Goal: Task Accomplishment & Management: Manage account settings

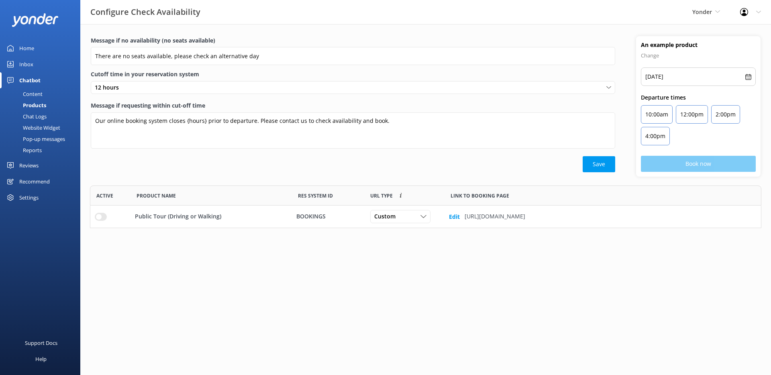
scroll to position [37, 665]
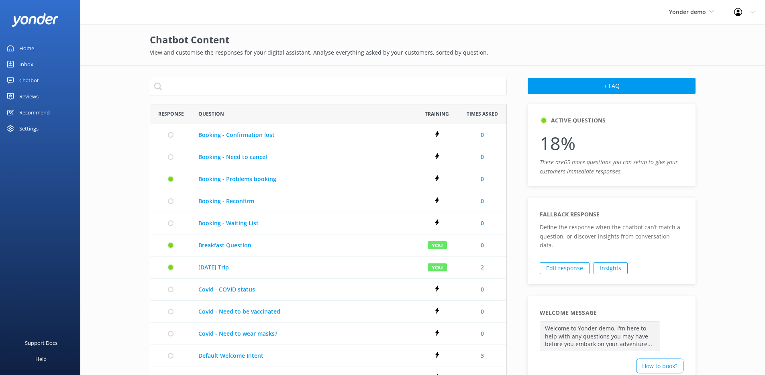
scroll to position [456, 351]
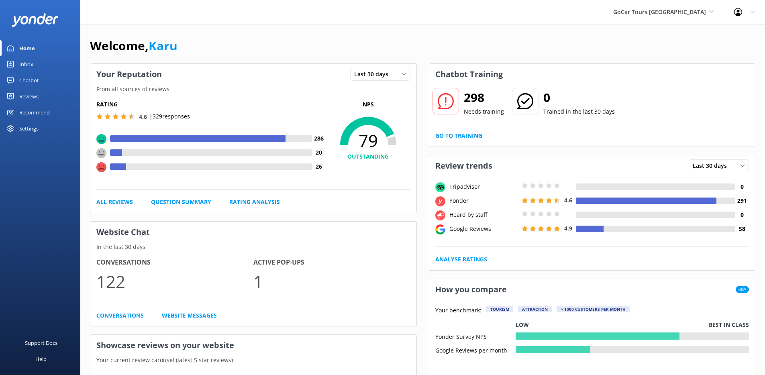
click at [34, 80] on div "Chatbot" at bounding box center [29, 80] width 20 height 16
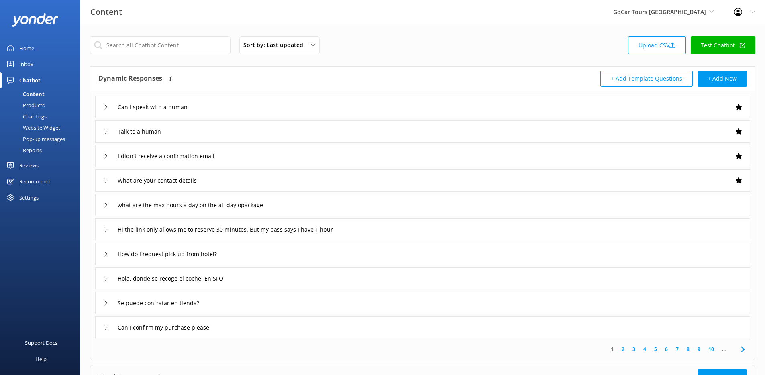
click at [51, 128] on div "Website Widget" at bounding box center [32, 127] width 55 height 11
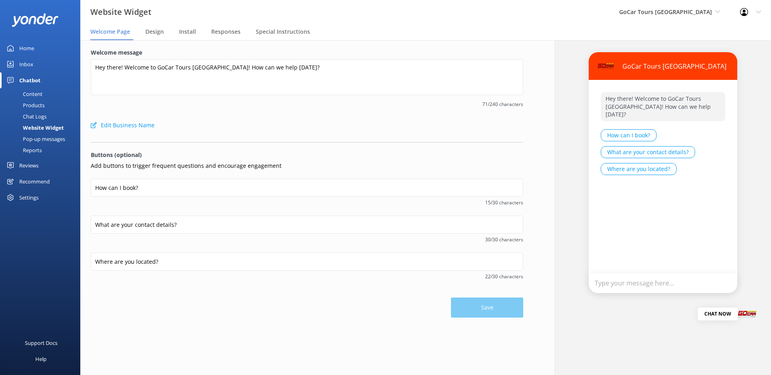
click at [49, 137] on div "Pop-up messages" at bounding box center [35, 138] width 60 height 11
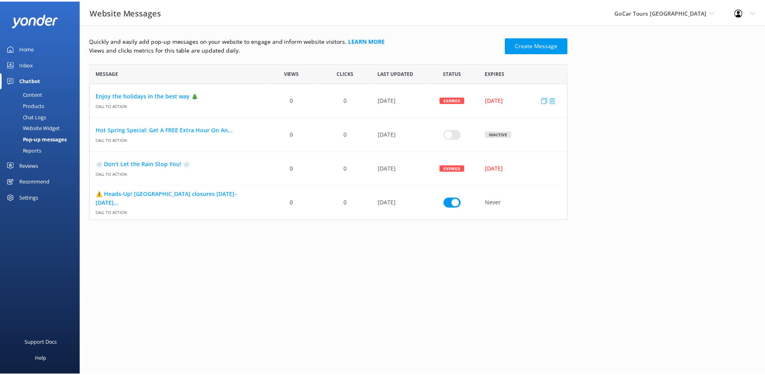
scroll to position [151, 476]
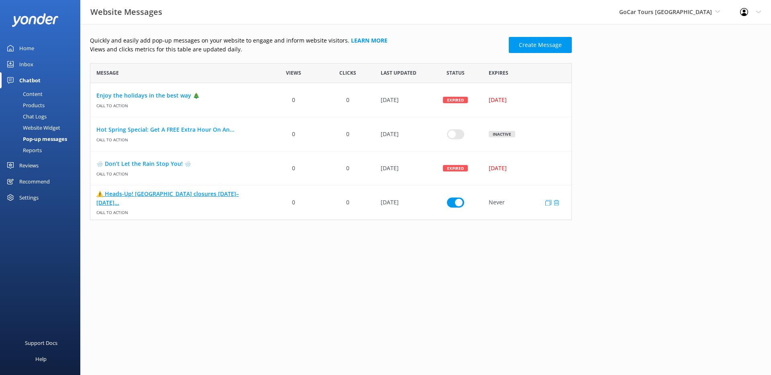
click at [151, 199] on link "⚠️ Heads-Up! [GEOGRAPHIC_DATA] closures [DATE]–[DATE]..." at bounding box center [178, 198] width 164 height 18
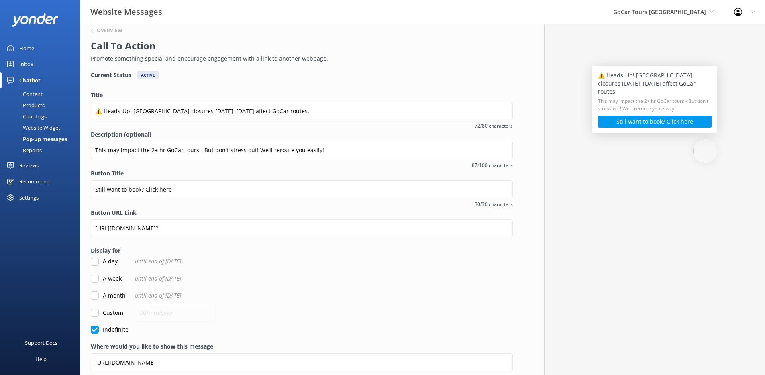
scroll to position [48, 0]
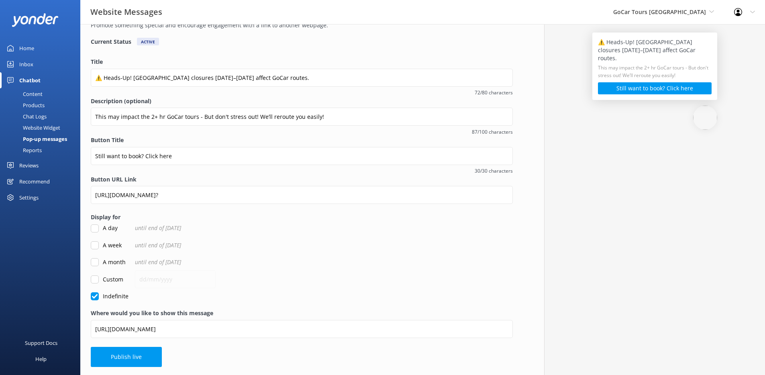
click at [94, 280] on input "Custom" at bounding box center [95, 279] width 8 height 8
checkbox input "true"
checkbox input "false"
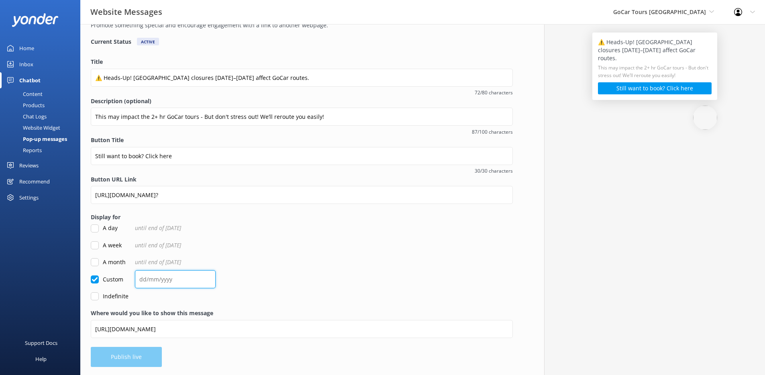
click at [144, 279] on input "text" at bounding box center [175, 279] width 81 height 18
type input "30/12/2025"
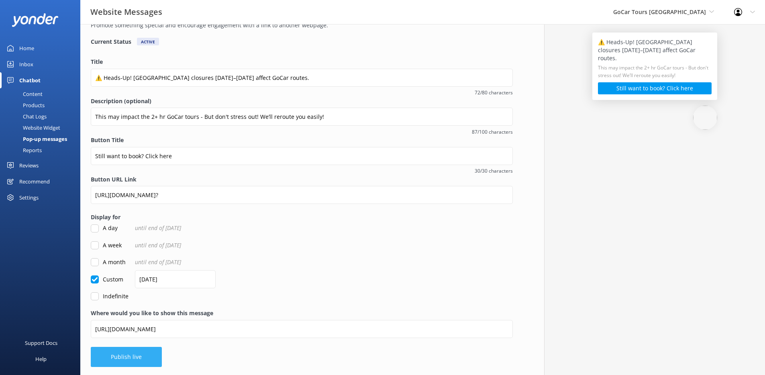
click at [121, 349] on button "Publish live" at bounding box center [126, 357] width 71 height 20
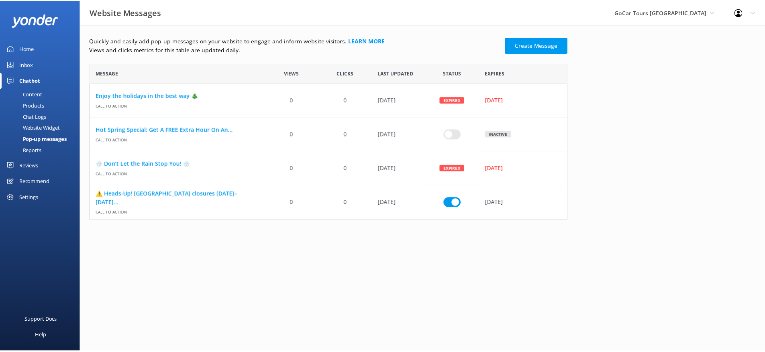
scroll to position [151, 476]
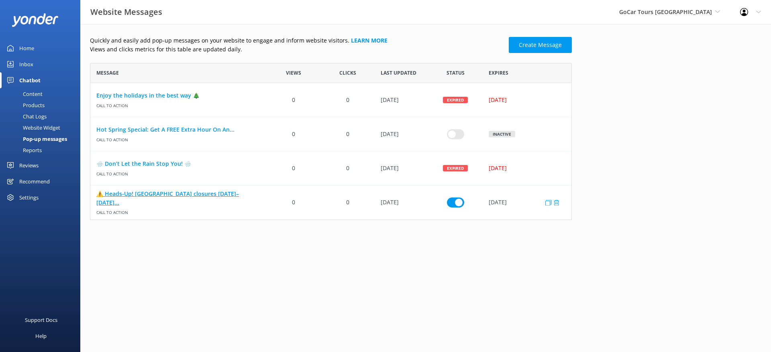
click at [172, 197] on link "⚠️ Heads-Up! [GEOGRAPHIC_DATA] closures [DATE]–[DATE]..." at bounding box center [178, 198] width 164 height 18
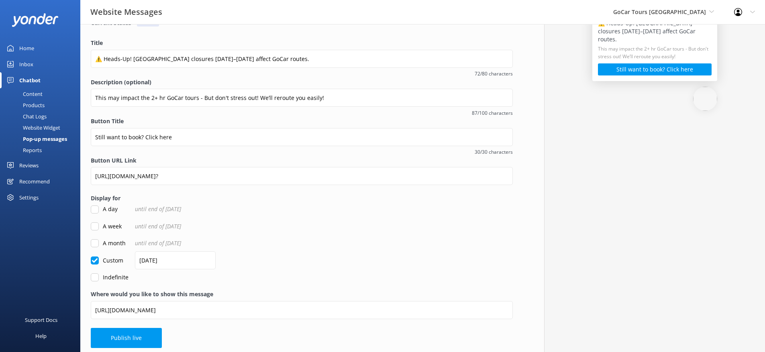
scroll to position [71, 0]
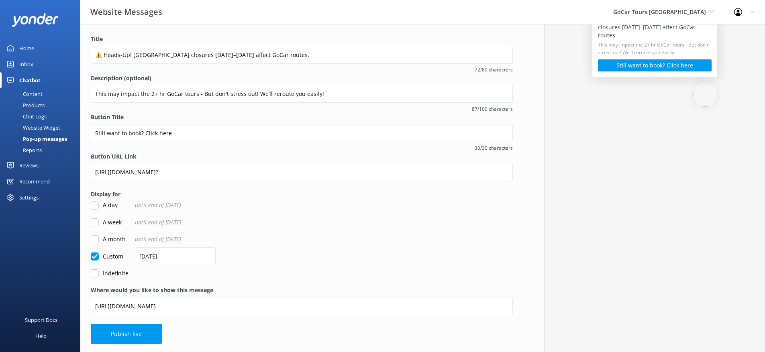
click at [98, 273] on input "Indefinite" at bounding box center [95, 273] width 8 height 8
checkbox input "true"
checkbox input "false"
click at [146, 336] on button "Publish live" at bounding box center [126, 334] width 71 height 20
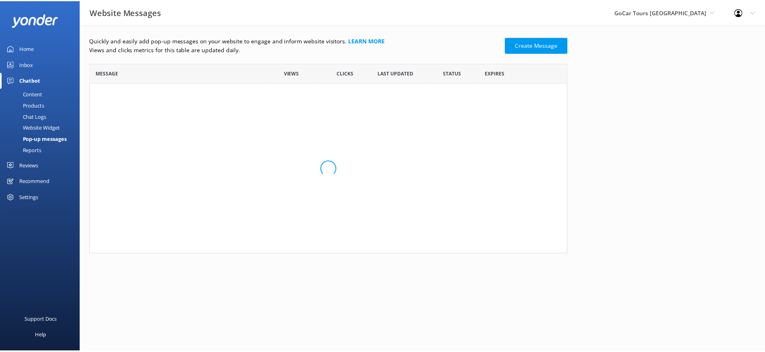
scroll to position [151, 476]
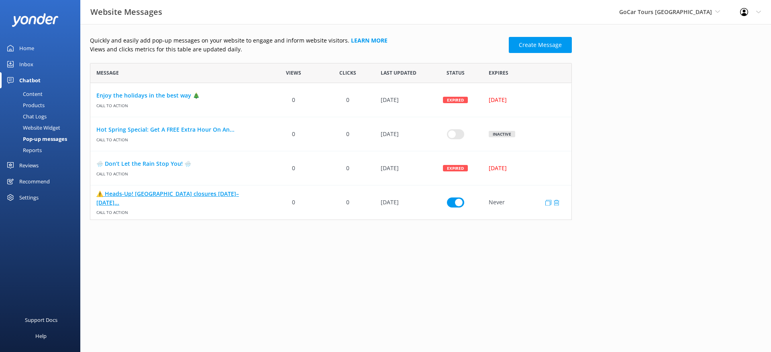
click at [196, 196] on link "⚠️ Heads-Up! [GEOGRAPHIC_DATA] closures [DATE]–[DATE]..." at bounding box center [178, 198] width 164 height 18
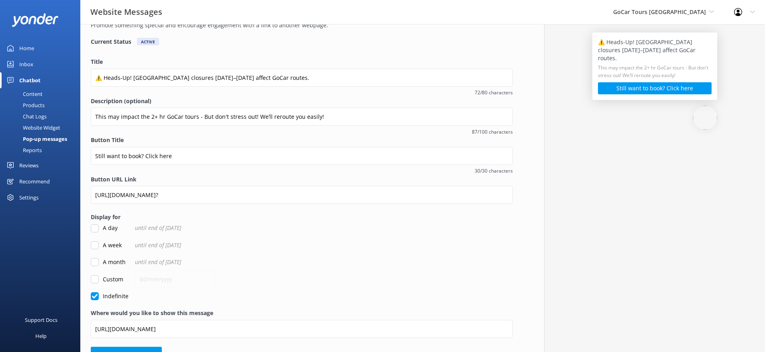
scroll to position [71, 0]
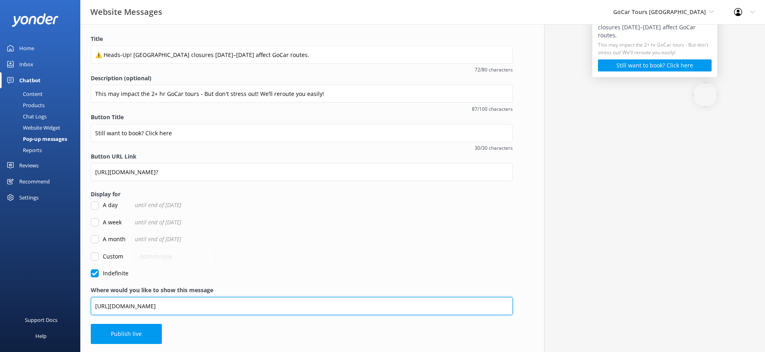
drag, startPoint x: 207, startPoint y: 307, endPoint x: 243, endPoint y: 307, distance: 36.1
click at [243, 307] on input "[URL][DOMAIN_NAME]" at bounding box center [302, 306] width 422 height 18
type input "https://www.gocartours.com/san-francisco"
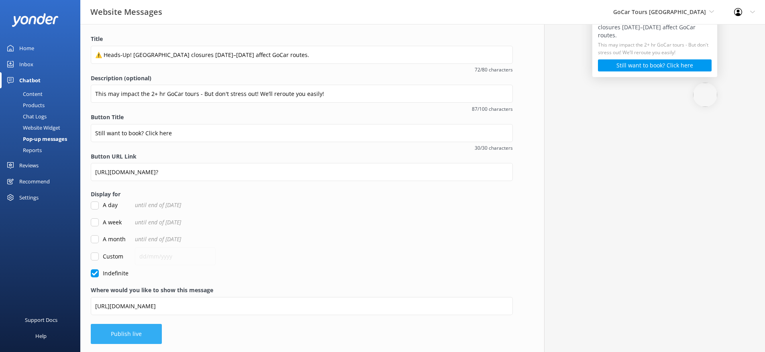
click at [153, 332] on button "Publish live" at bounding box center [126, 334] width 71 height 20
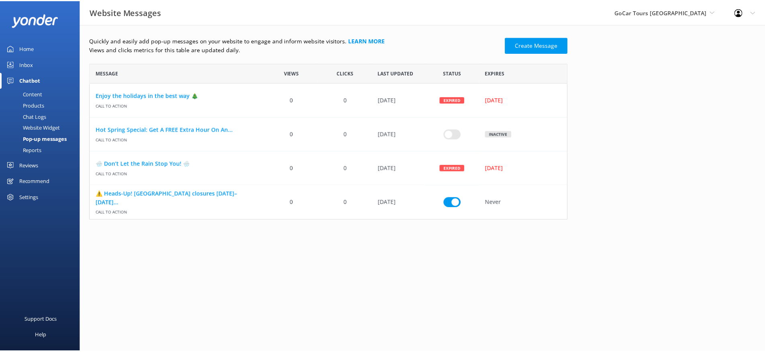
scroll to position [151, 476]
click at [175, 95] on link "Enjoy the holidays in the best way 🎄" at bounding box center [178, 95] width 164 height 9
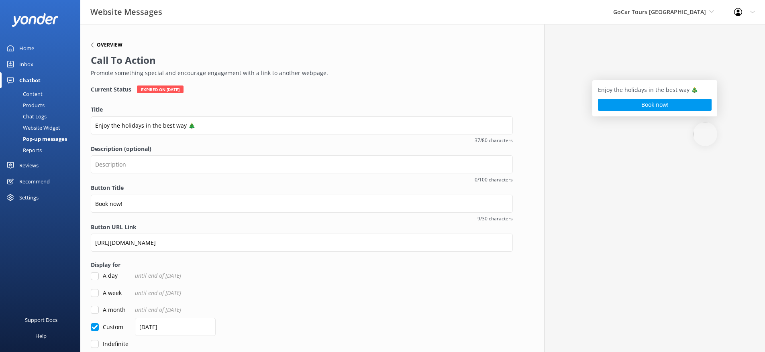
click at [106, 45] on h6 "Overview" at bounding box center [110, 45] width 26 height 5
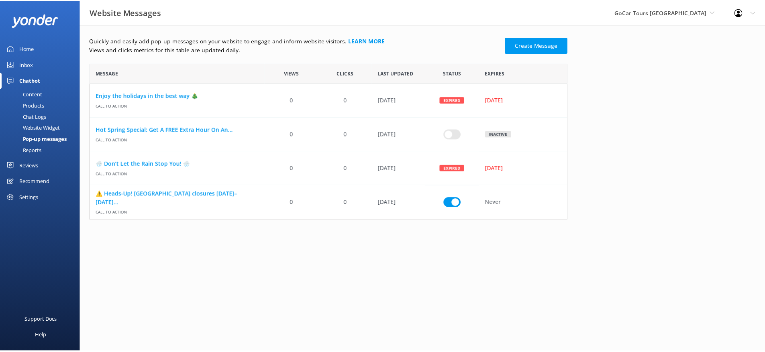
scroll to position [151, 476]
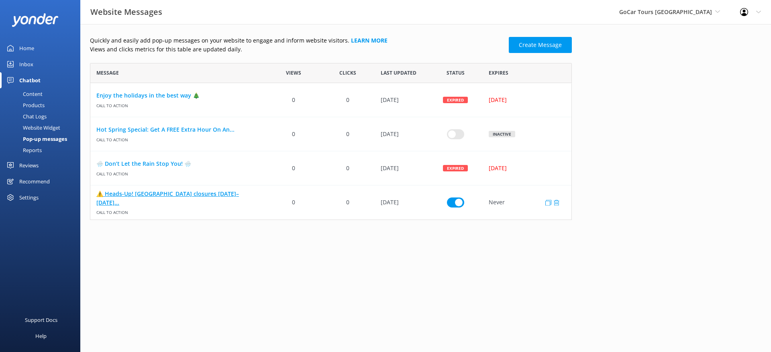
click at [184, 201] on link "⚠️ Heads-Up! [GEOGRAPHIC_DATA] closures [DATE]–[DATE]..." at bounding box center [178, 198] width 164 height 18
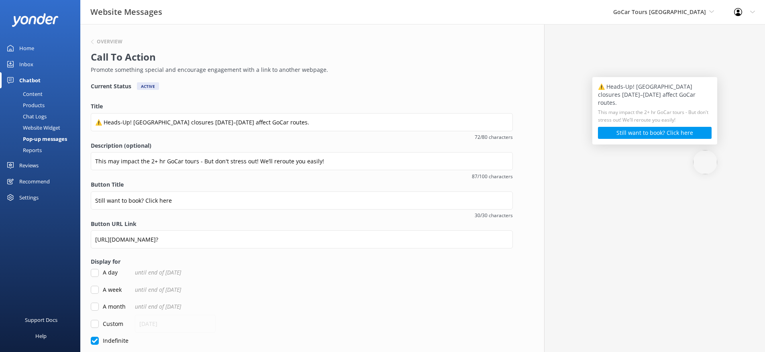
scroll to position [71, 0]
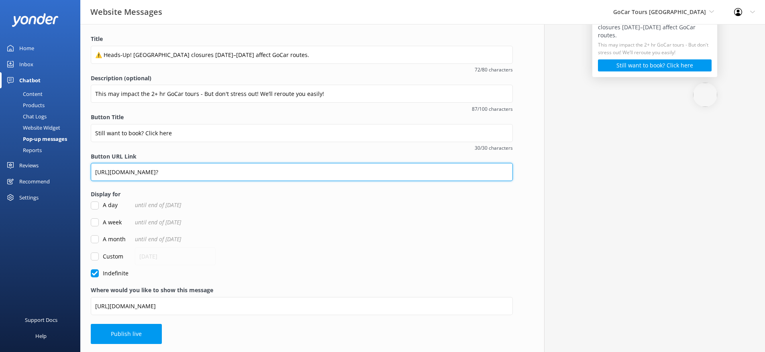
click at [307, 176] on input "[URL][DOMAIN_NAME]?" at bounding box center [302, 172] width 422 height 18
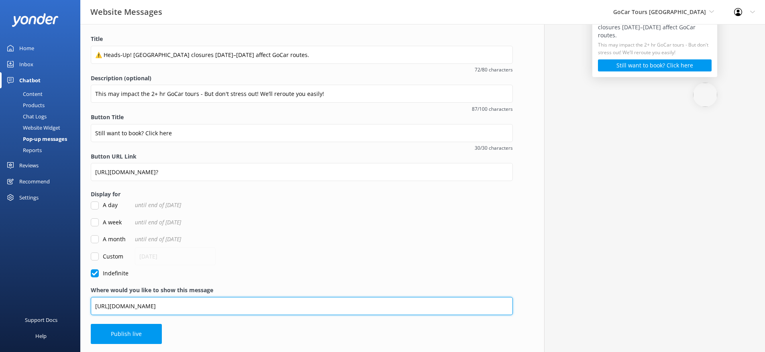
click at [225, 309] on input "https://www.gocartours.com/san-francisco" at bounding box center [302, 306] width 422 height 18
type input "[URL][DOMAIN_NAME]"
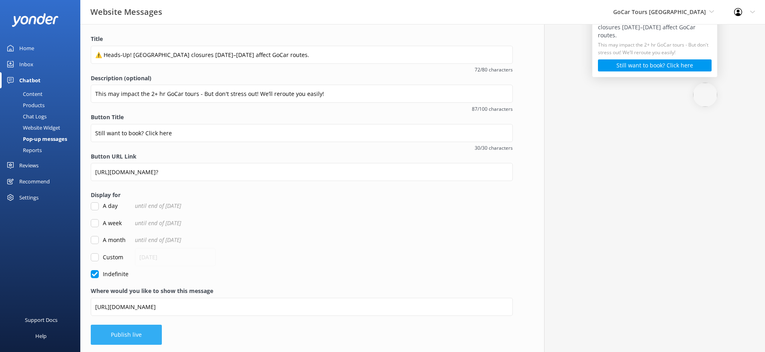
click at [144, 336] on button "Publish live" at bounding box center [126, 335] width 71 height 20
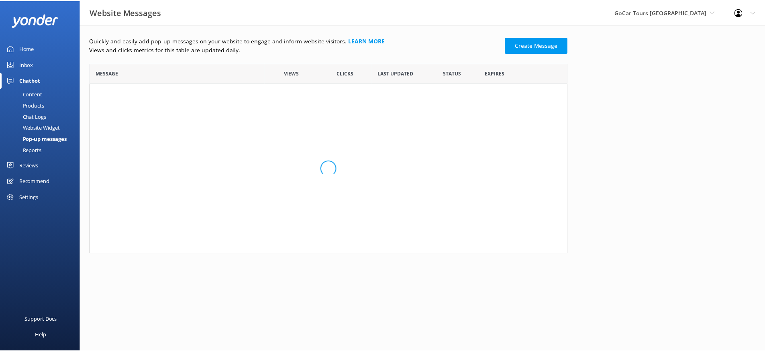
scroll to position [151, 476]
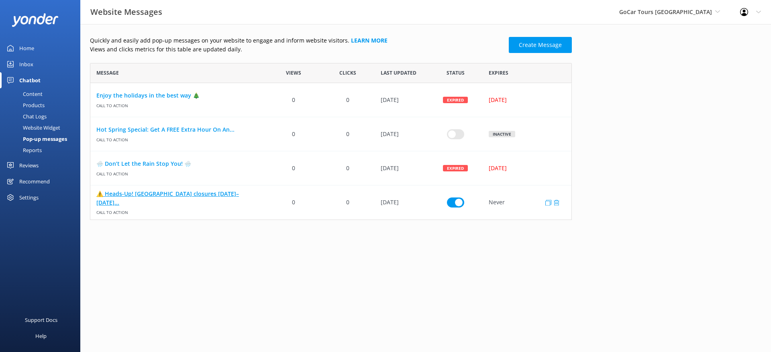
click at [171, 198] on link "⚠️ Heads-Up! [GEOGRAPHIC_DATA] closures [DATE]–[DATE]..." at bounding box center [178, 198] width 164 height 18
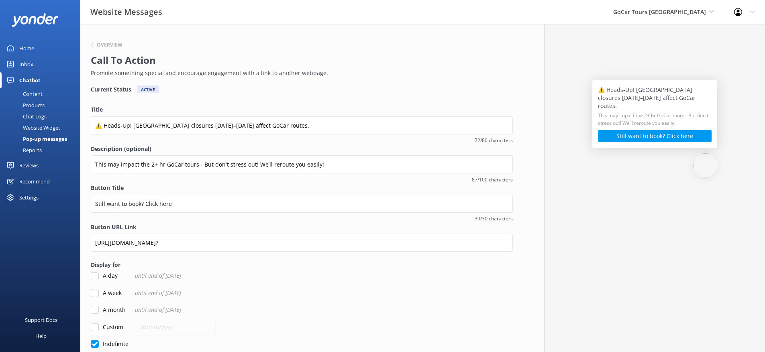
scroll to position [71, 0]
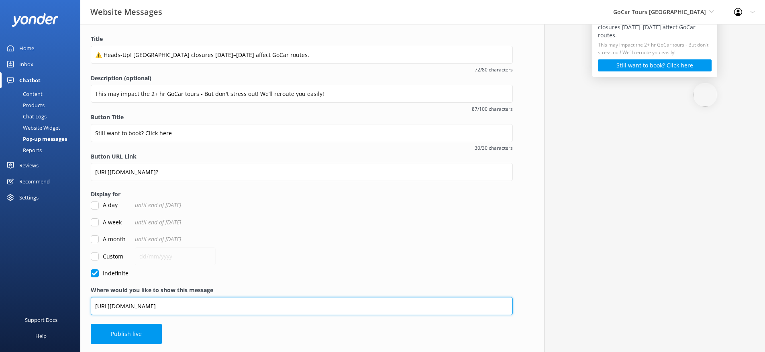
click at [134, 299] on input "[URL][DOMAIN_NAME]" at bounding box center [302, 306] width 422 height 18
drag, startPoint x: 128, startPoint y: 309, endPoint x: 115, endPoint y: 309, distance: 13.3
click at [115, 309] on input "[URL][DOMAIN_NAME]" at bounding box center [302, 306] width 422 height 18
type input "[URL][DOMAIN_NAME]"
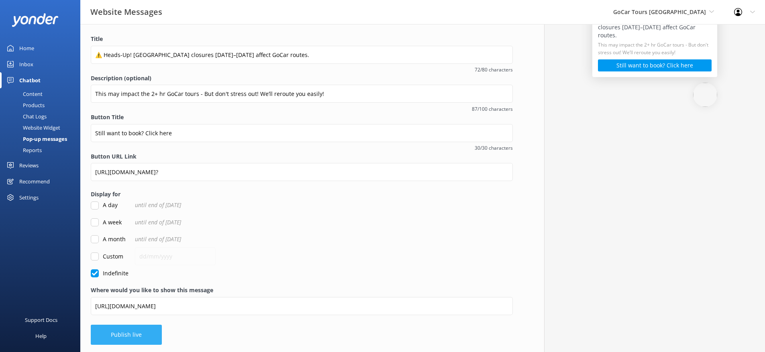
click at [148, 334] on button "Publish live" at bounding box center [126, 335] width 71 height 20
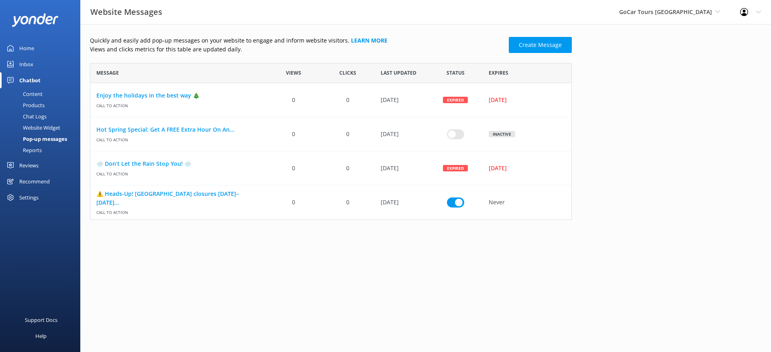
scroll to position [6, 6]
click at [173, 196] on link "⚠️ Heads-Up! [GEOGRAPHIC_DATA] closures [DATE]–[DATE]..." at bounding box center [178, 198] width 164 height 18
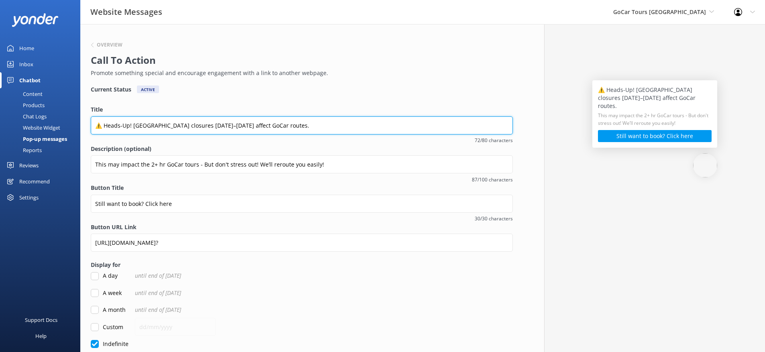
click at [344, 130] on input "⚠️ Heads-Up! [GEOGRAPHIC_DATA] closures [DATE]–[DATE] affect GoCar routes." at bounding box center [302, 125] width 422 height 18
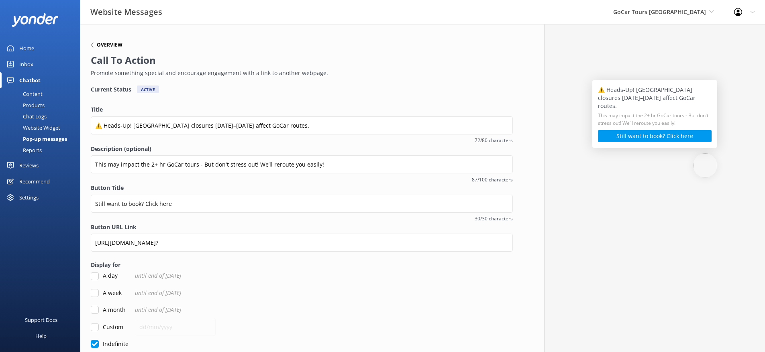
click at [116, 46] on h6 "Overview" at bounding box center [110, 45] width 26 height 5
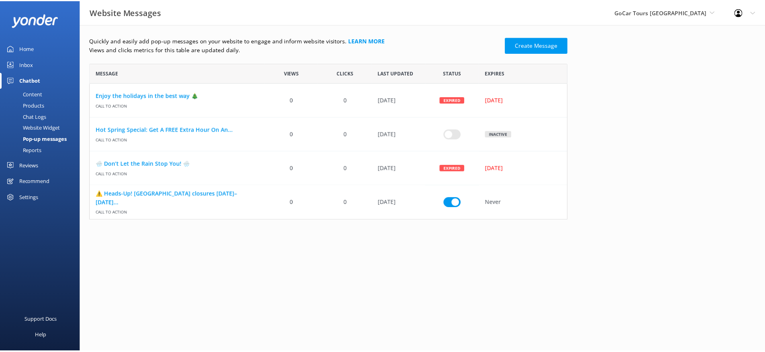
scroll to position [151, 476]
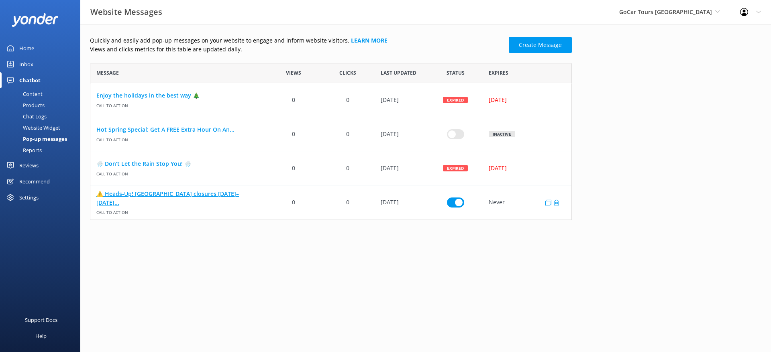
click at [177, 197] on link "⚠️ Heads-Up! [GEOGRAPHIC_DATA] closures [DATE]–[DATE]..." at bounding box center [178, 198] width 164 height 18
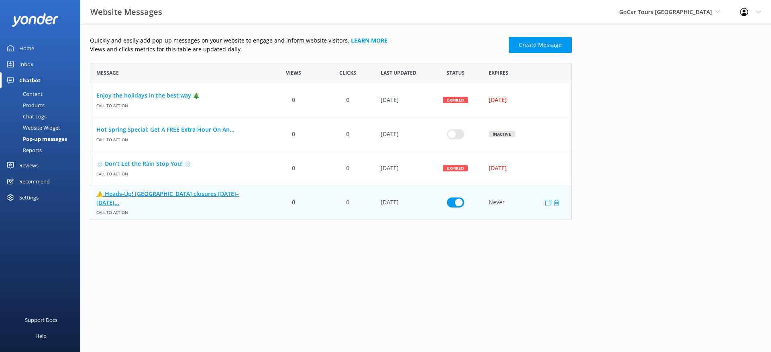
click at [173, 199] on link "⚠️ Heads-Up! [GEOGRAPHIC_DATA] closures [DATE]–[DATE]..." at bounding box center [178, 198] width 164 height 18
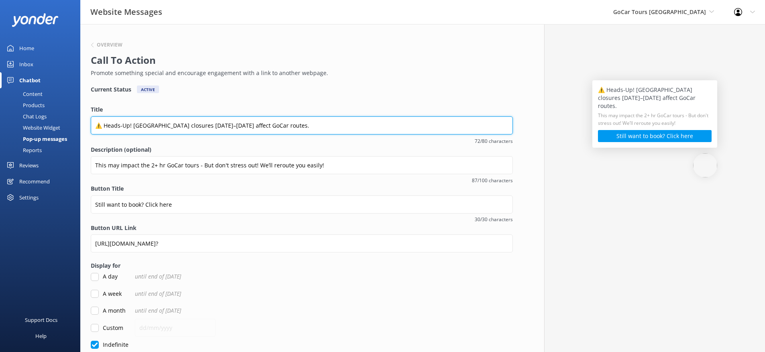
click at [177, 125] on input "⚠️ Heads-Up! [GEOGRAPHIC_DATA] closures [DATE]–[DATE] affect GoCar routes." at bounding box center [302, 125] width 422 height 18
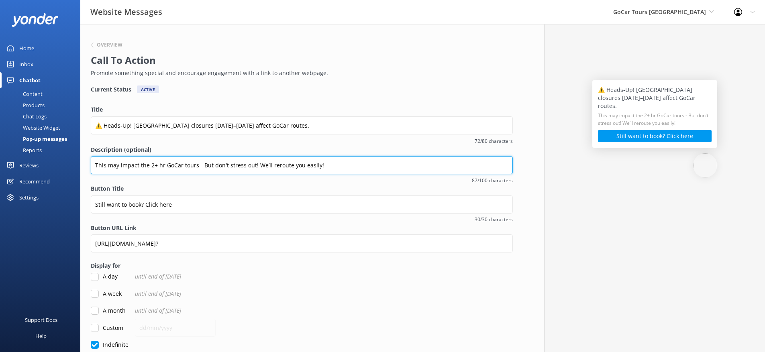
click at [227, 162] on input "This may impact the 2+ hr GoCar tours - But don't stress out! We’ll reroute you…" at bounding box center [302, 165] width 422 height 18
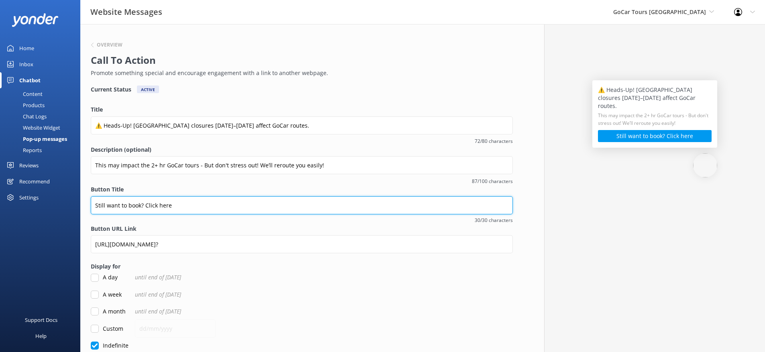
click at [194, 207] on input "Still want to book? Click here" at bounding box center [302, 205] width 422 height 18
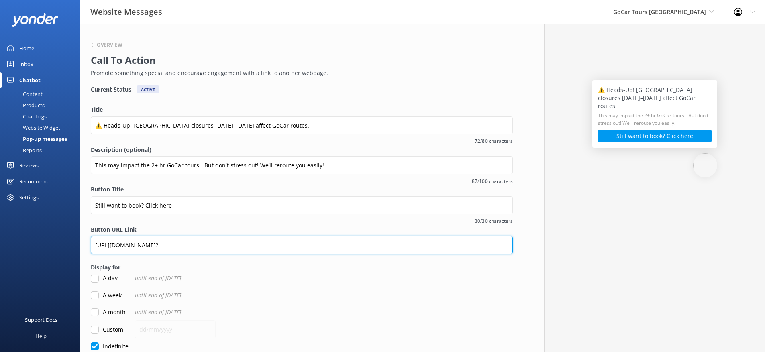
click at [235, 247] on input "[URL][DOMAIN_NAME]?" at bounding box center [302, 245] width 422 height 18
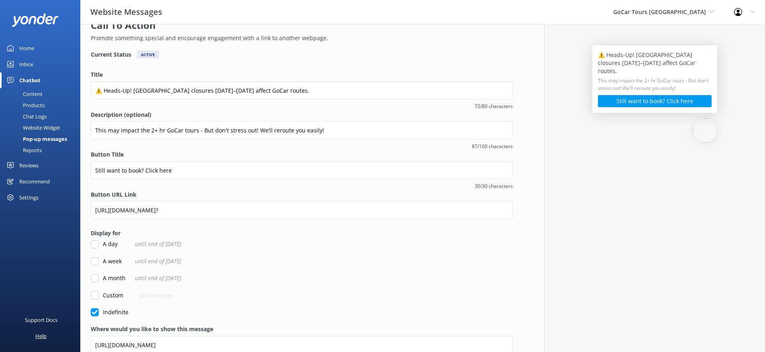
scroll to position [74, 0]
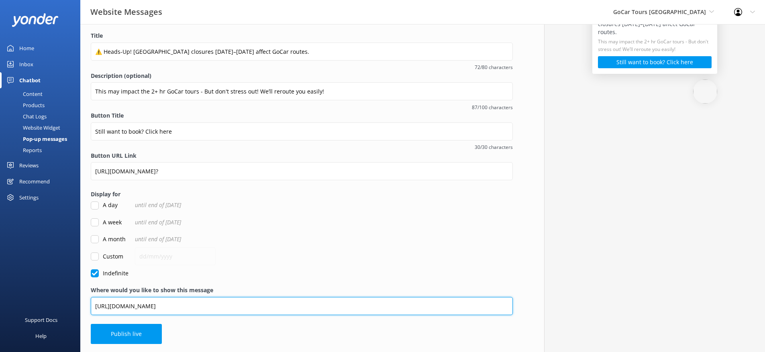
click at [222, 308] on input "[URL][DOMAIN_NAME]" at bounding box center [302, 306] width 422 height 18
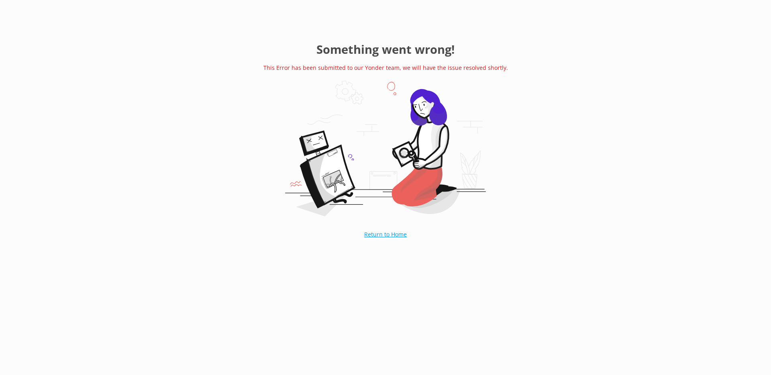
click at [383, 234] on link "Return to Home" at bounding box center [385, 234] width 83 height 20
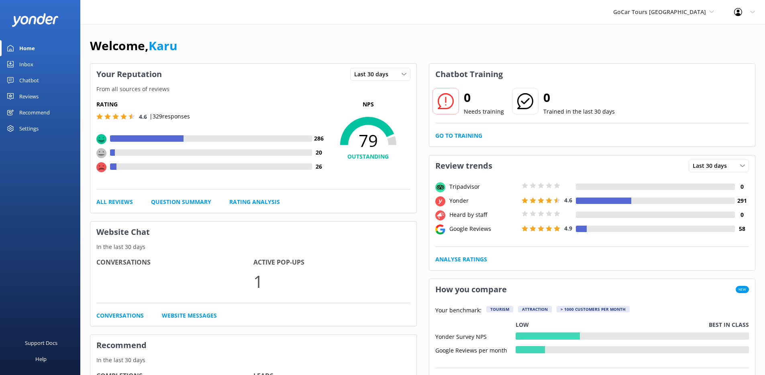
click at [49, 84] on link "Chatbot" at bounding box center [40, 80] width 80 height 16
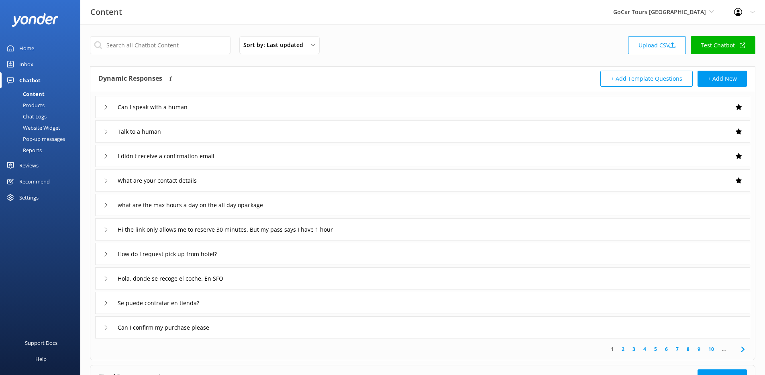
click at [53, 147] on link "Reports" at bounding box center [42, 149] width 75 height 11
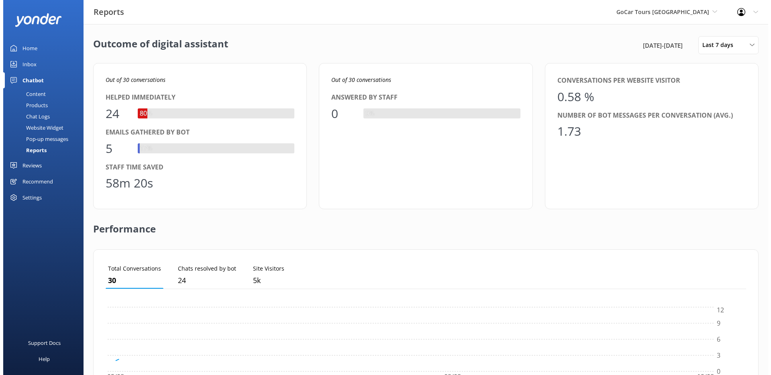
scroll to position [75, 634]
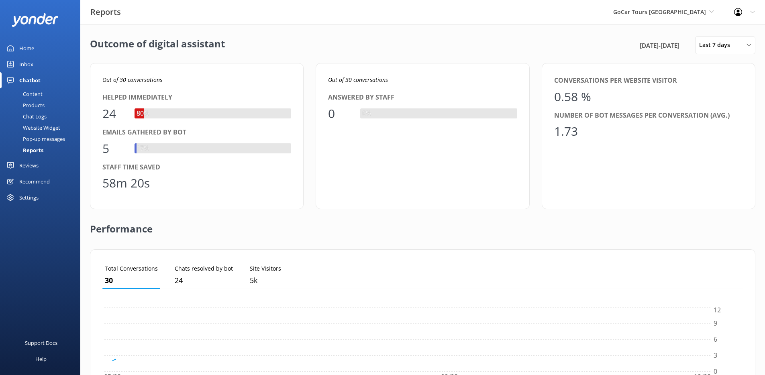
click at [51, 136] on div "Pop-up messages" at bounding box center [35, 138] width 60 height 11
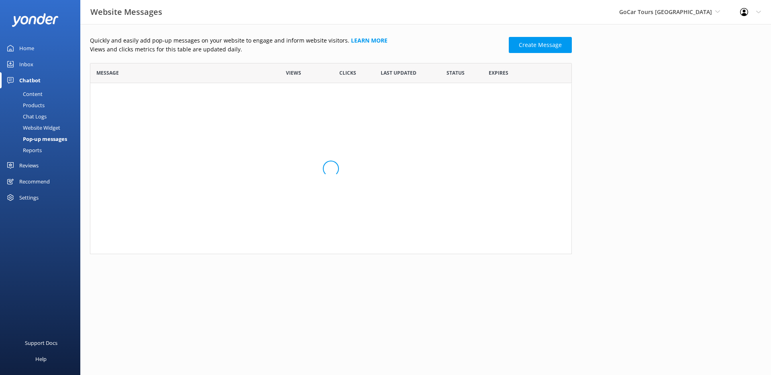
scroll to position [151, 476]
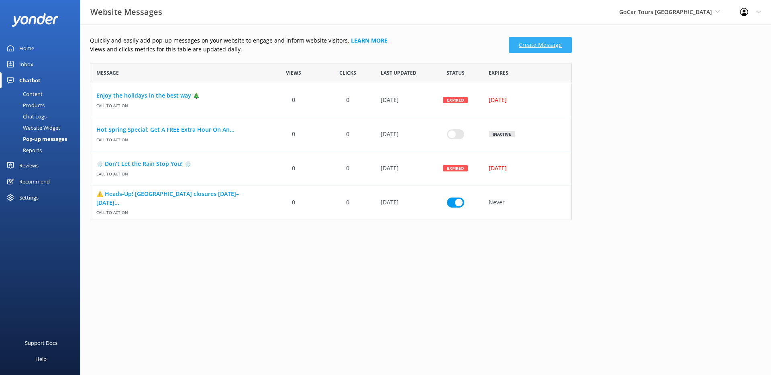
click at [542, 47] on link "Create Message" at bounding box center [539, 45] width 63 height 16
click at [546, 45] on link "Create Message" at bounding box center [539, 45] width 63 height 16
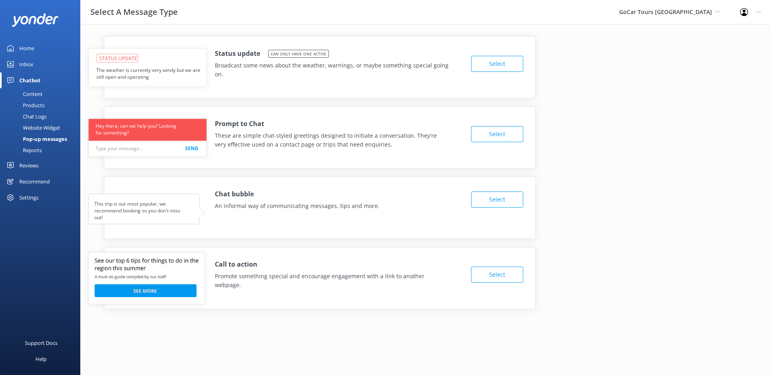
click at [501, 270] on button "Select" at bounding box center [497, 274] width 52 height 16
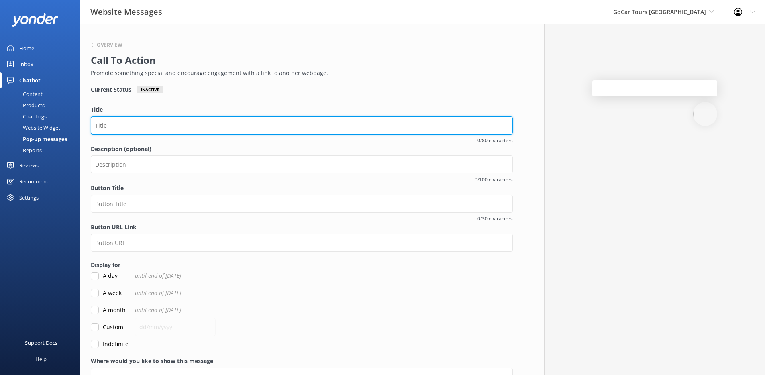
click at [237, 127] on input "Title" at bounding box center [302, 125] width 422 height 18
paste input "⚠️ Heads-Up! [GEOGRAPHIC_DATA] closures [DATE]–[DATE] affect GoCar routes."
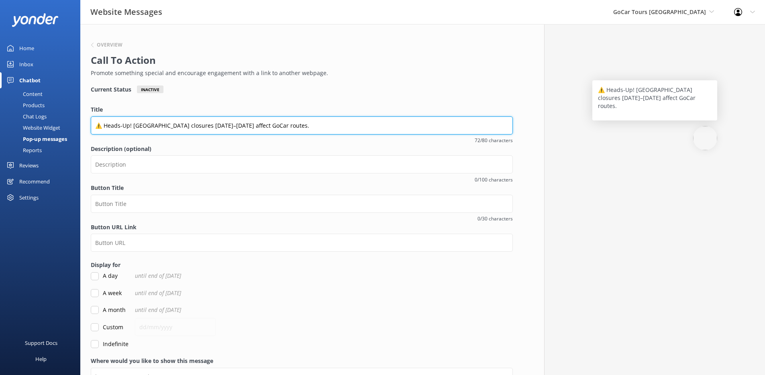
type input "⚠️ Heads-Up! [GEOGRAPHIC_DATA] closures [DATE]–[DATE] affect GoCar routes."
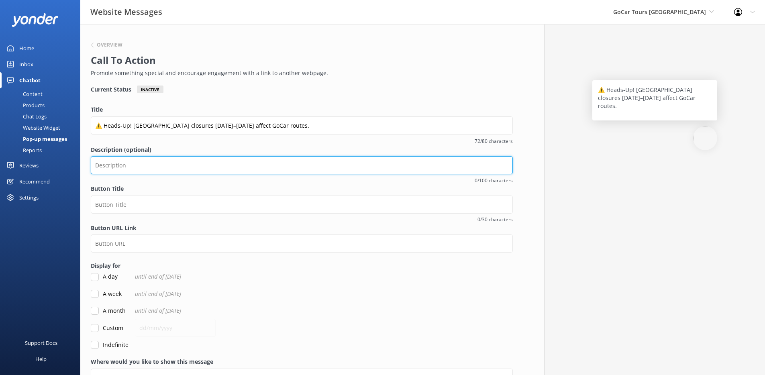
click at [247, 163] on input "Description (optional)" at bounding box center [302, 165] width 422 height 18
paste input "This may impact the 2+ hr GoCar tours - But don't stress out! We’ll reroute you…"
type input "This may impact the 2+ hr GoCar tours - But don't stress out! We’ll reroute you…"
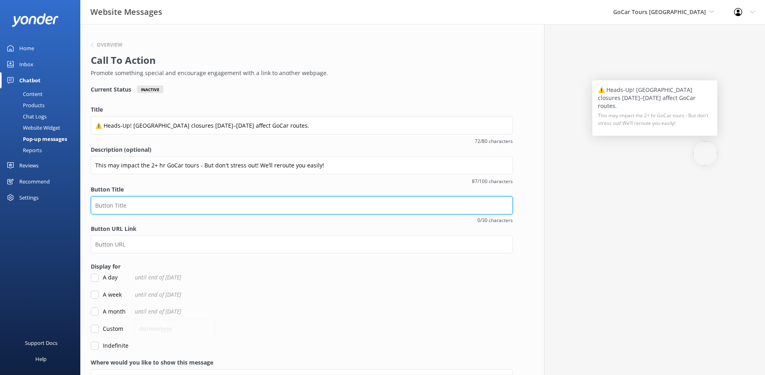
click at [211, 203] on input "Button Title" at bounding box center [302, 205] width 422 height 18
paste input "Still want to book? Click here"
type input "Still want to book? Click here"
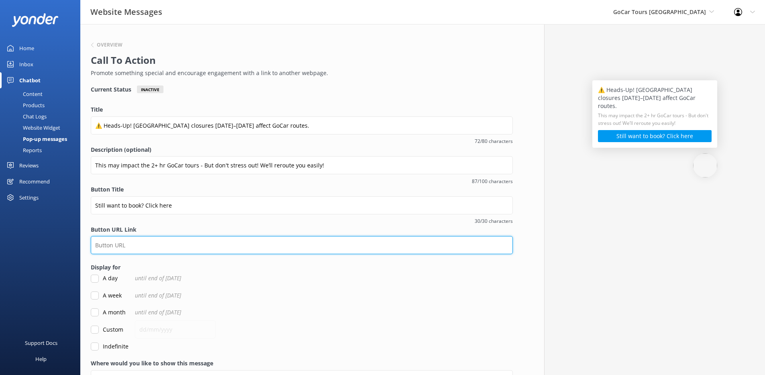
click at [208, 244] on input "Button URL Link" at bounding box center [302, 245] width 422 height 18
paste input "[URL][DOMAIN_NAME]?"
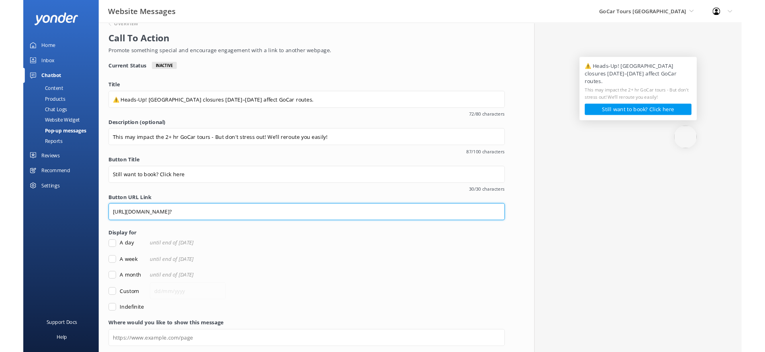
scroll to position [50, 0]
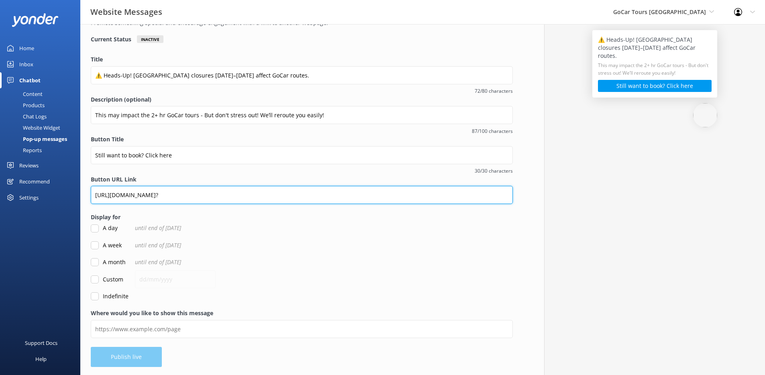
type input "[URL][DOMAIN_NAME]?"
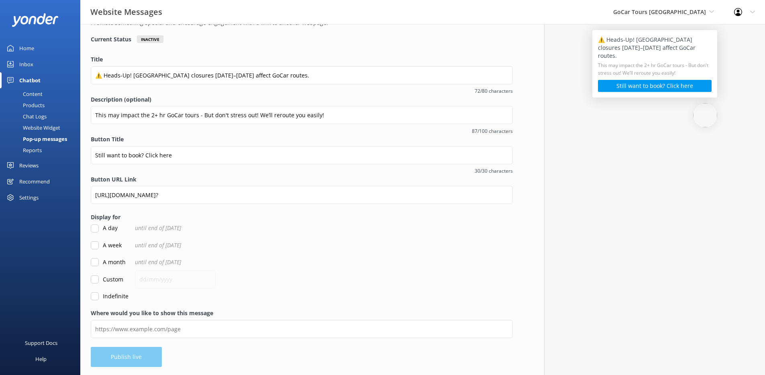
click at [95, 298] on input "Indefinite" at bounding box center [95, 296] width 8 height 8
checkbox input "true"
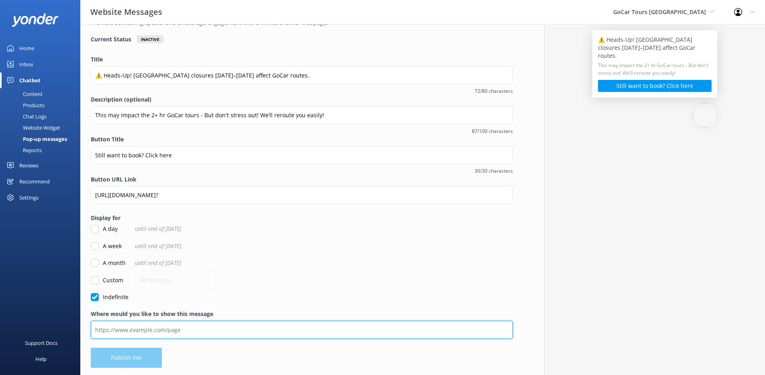
click at [341, 331] on input "Where would you like to show this message" at bounding box center [302, 330] width 422 height 18
paste input "[URL][DOMAIN_NAME]"
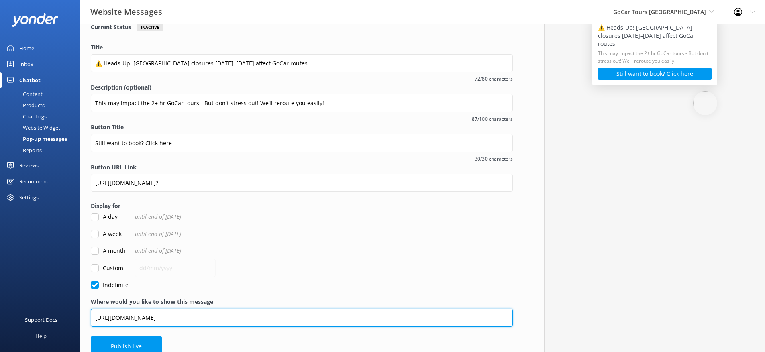
scroll to position [75, 0]
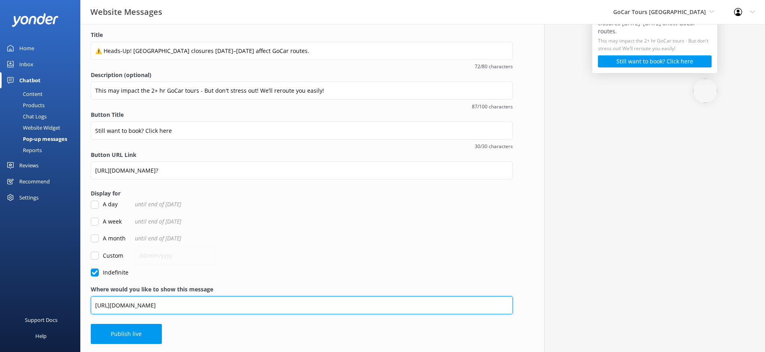
click at [115, 305] on input "[URL][DOMAIN_NAME]" at bounding box center [302, 305] width 422 height 18
type input "[URL][DOMAIN_NAME]"
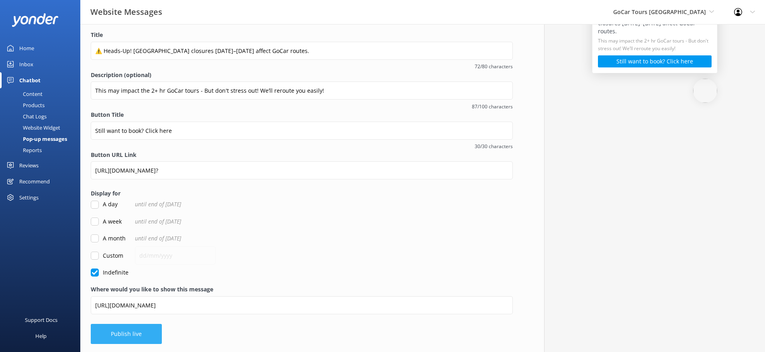
click at [153, 334] on button "Publish live" at bounding box center [126, 334] width 71 height 20
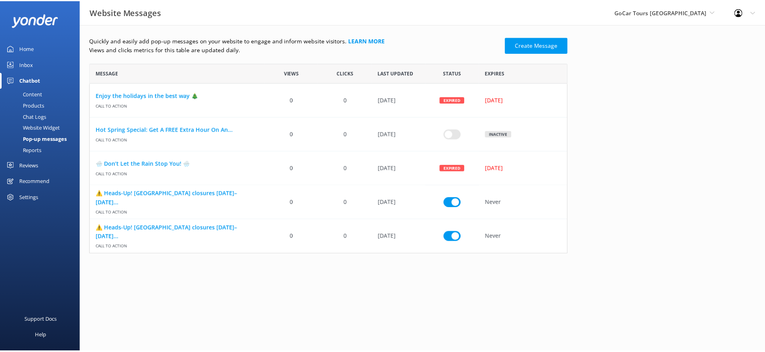
scroll to position [185, 476]
click at [199, 233] on link "⚠️ Heads-Up! [GEOGRAPHIC_DATA] closures [DATE]–[DATE]..." at bounding box center [178, 232] width 164 height 18
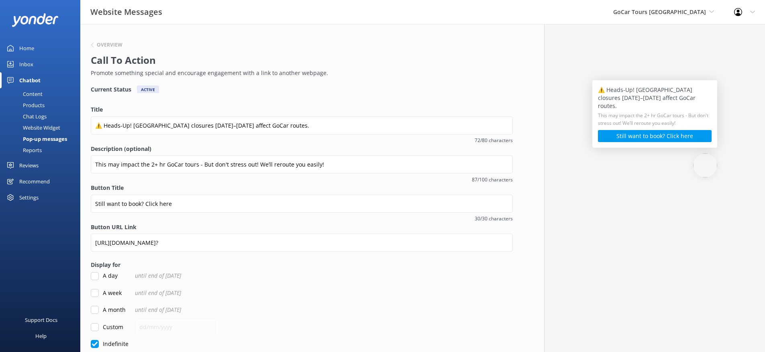
scroll to position [71, 0]
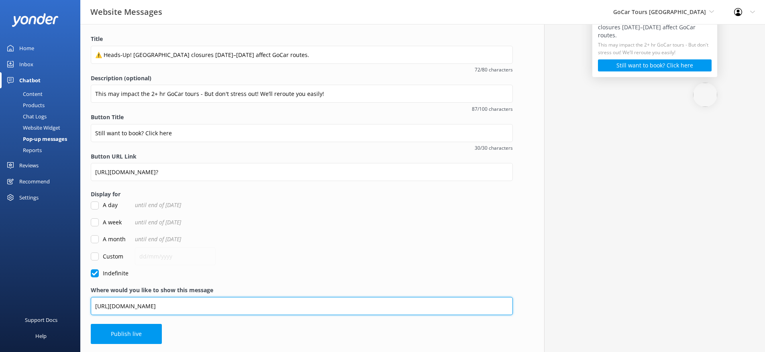
click at [128, 306] on input "[URL][DOMAIN_NAME]" at bounding box center [302, 306] width 422 height 18
drag, startPoint x: 130, startPoint y: 307, endPoint x: 115, endPoint y: 308, distance: 15.3
click at [115, 308] on input "[URL][DOMAIN_NAME]" at bounding box center [302, 306] width 422 height 18
type input "[URL][DOMAIN_NAME]"
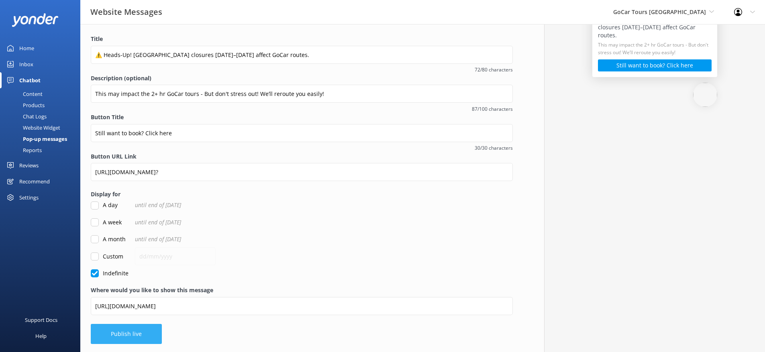
click at [138, 329] on button "Publish live" at bounding box center [126, 334] width 71 height 20
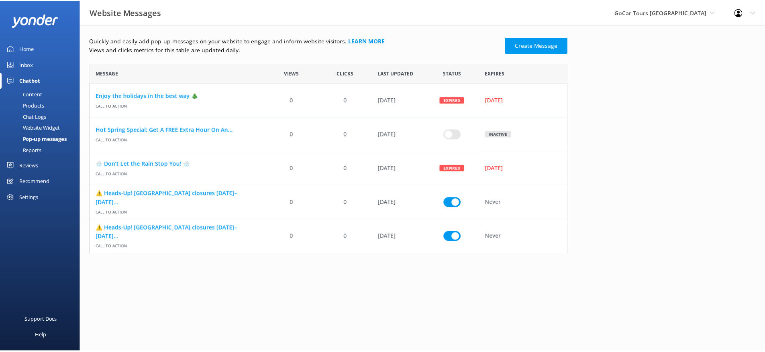
scroll to position [185, 476]
click at [183, 234] on link "⚠️ Heads-Up! [GEOGRAPHIC_DATA] closures [DATE]–[DATE]..." at bounding box center [178, 232] width 164 height 18
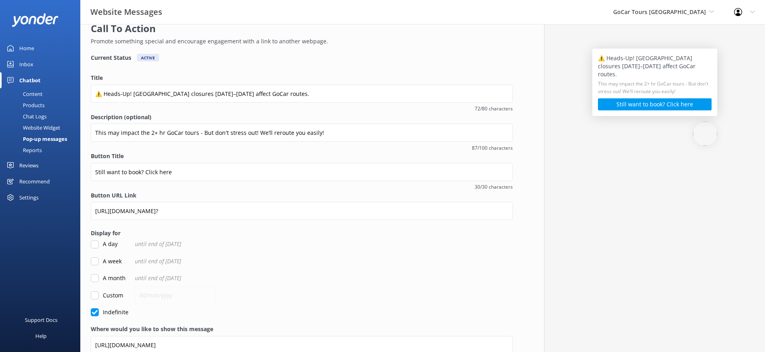
scroll to position [71, 0]
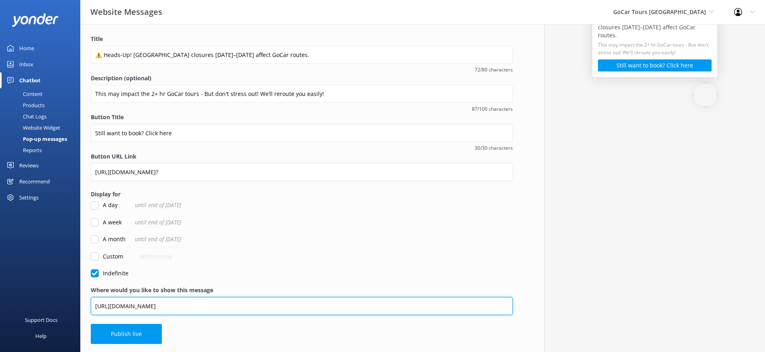
click at [114, 306] on input "[URL][DOMAIN_NAME]" at bounding box center [302, 306] width 422 height 18
paste input "www."
type input "[URL][DOMAIN_NAME]"
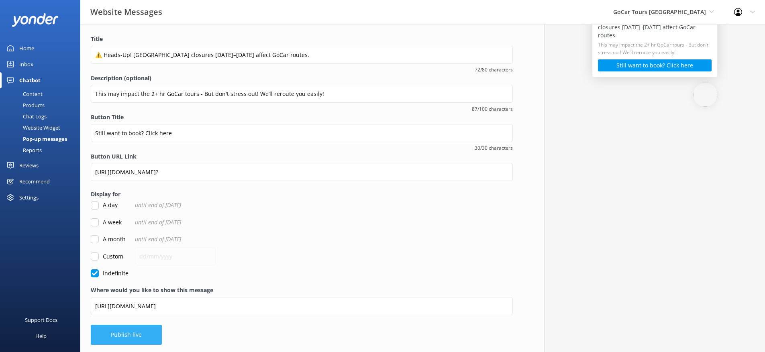
click at [134, 335] on button "Publish live" at bounding box center [126, 335] width 71 height 20
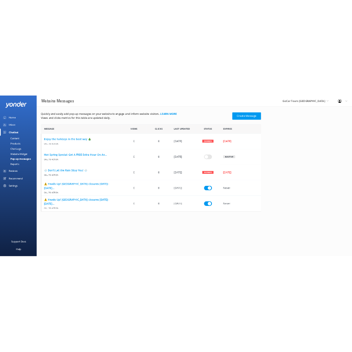
scroll to position [185, 476]
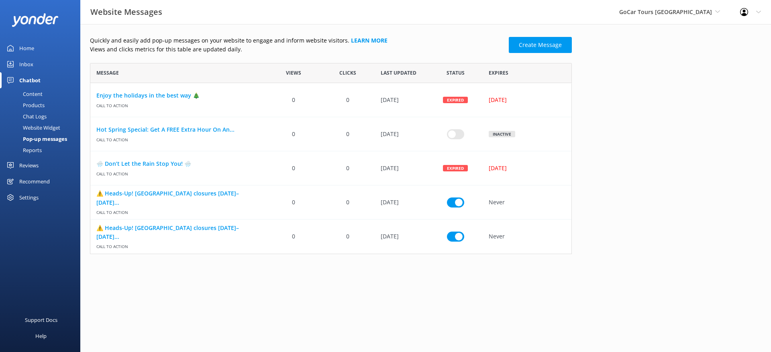
click at [58, 197] on div "Settings" at bounding box center [40, 197] width 80 height 16
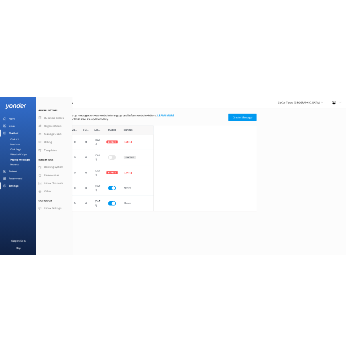
scroll to position [185, 246]
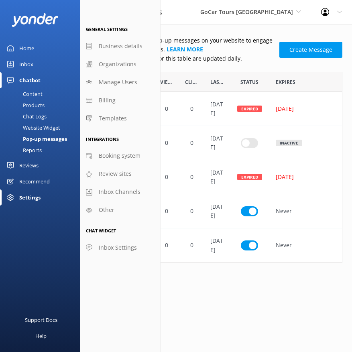
click at [31, 200] on div "Settings" at bounding box center [29, 197] width 21 height 16
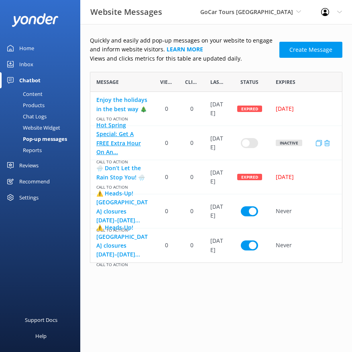
click at [124, 142] on link "Hot Spring Special: Get A FREE Extra Hour On An..." at bounding box center [122, 139] width 52 height 36
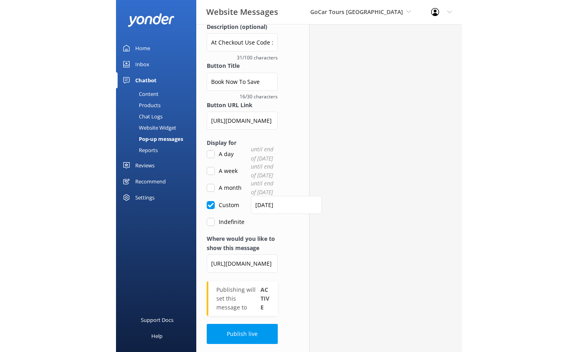
scroll to position [96, 0]
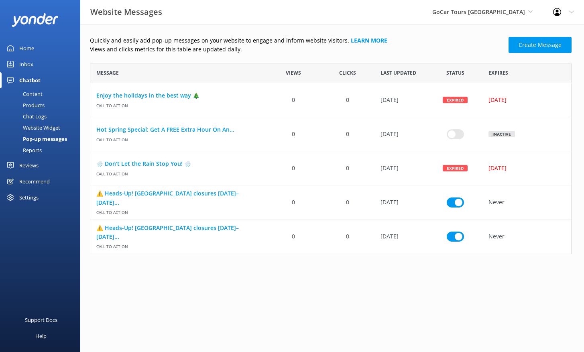
scroll to position [185, 476]
